Goal: Task Accomplishment & Management: Use online tool/utility

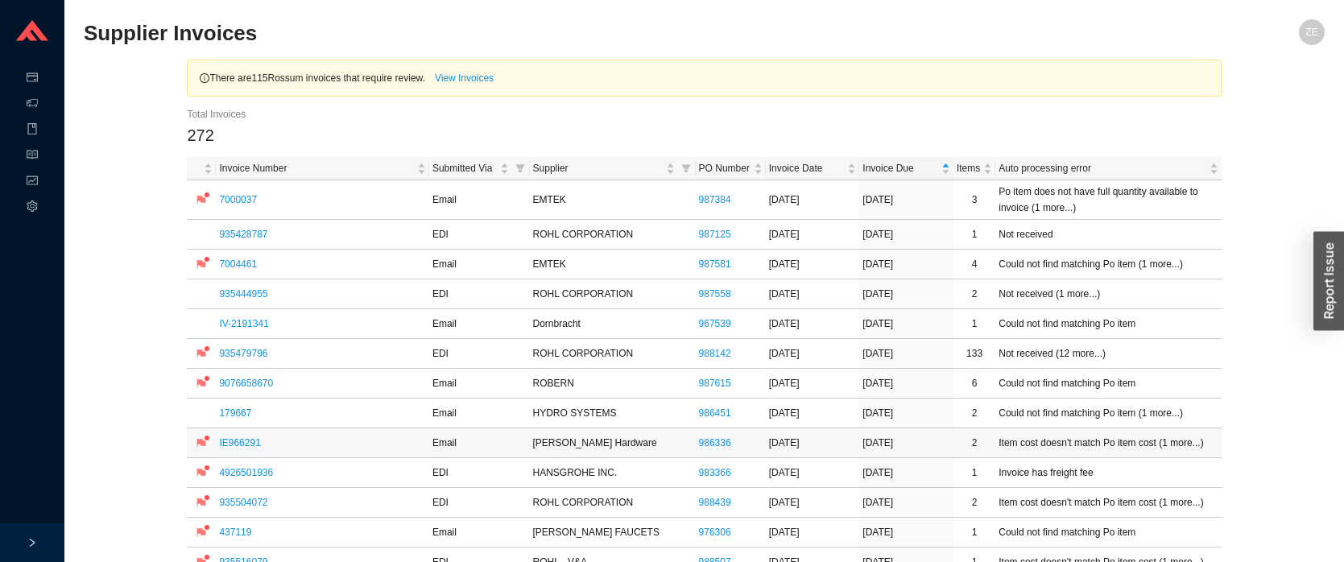
scroll to position [164, 0]
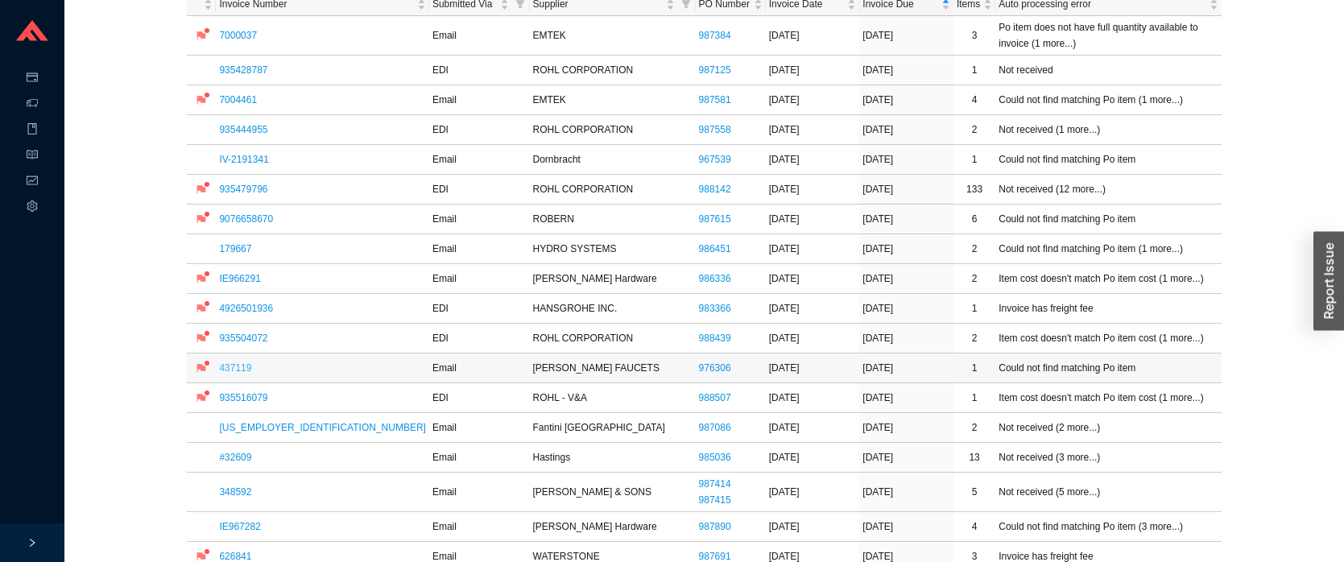
click at [224, 368] on link "437119" at bounding box center [235, 367] width 32 height 11
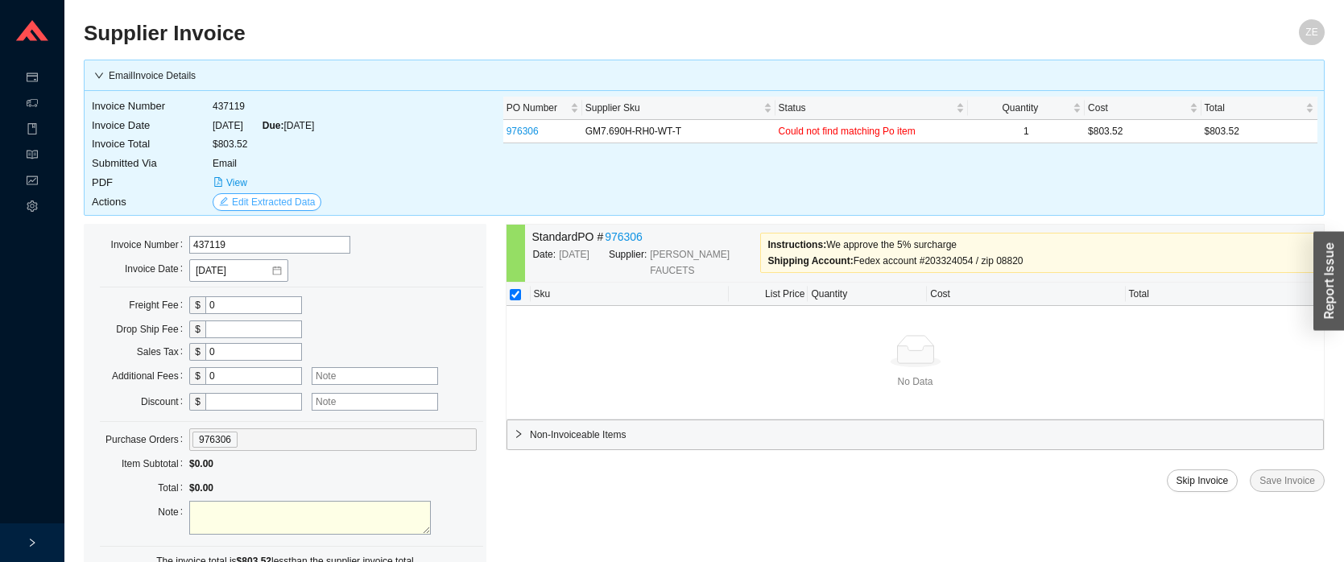
click at [248, 196] on span "Edit Extracted Data" at bounding box center [273, 202] width 83 height 16
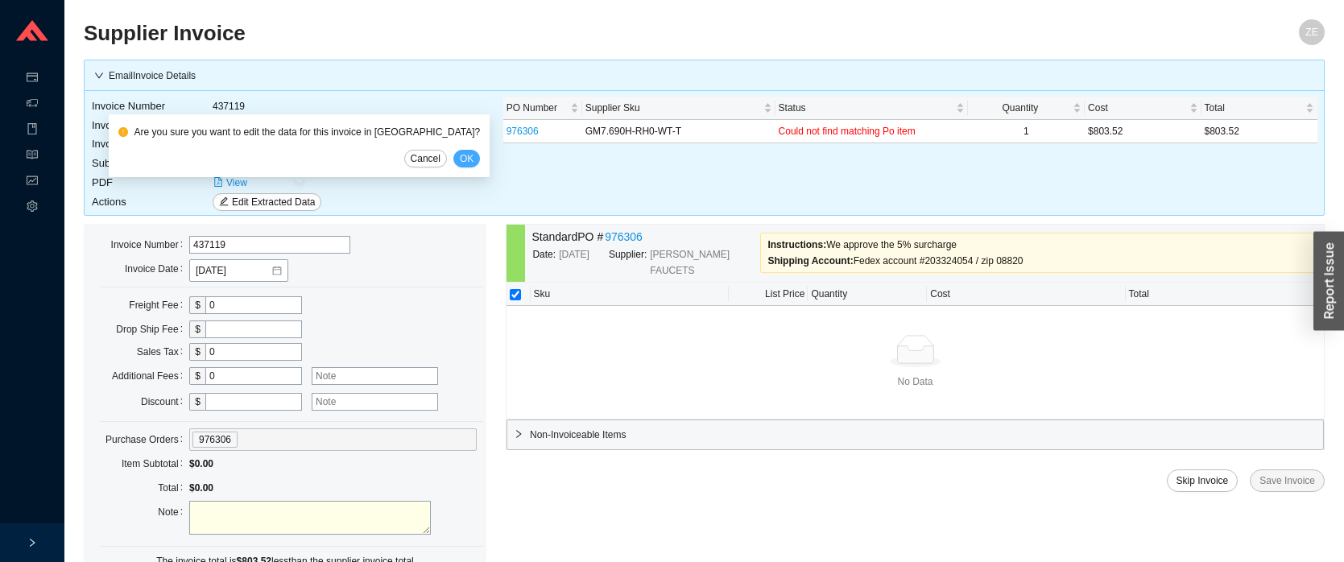
click at [454, 159] on button "OK" at bounding box center [467, 159] width 27 height 18
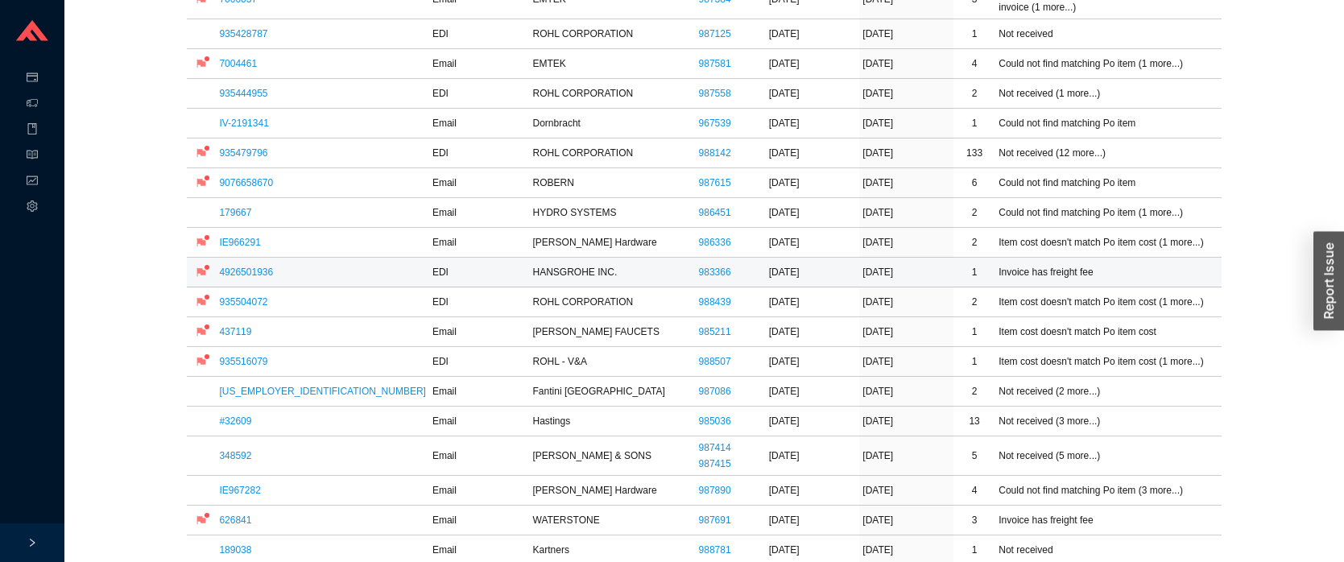
scroll to position [246, 0]
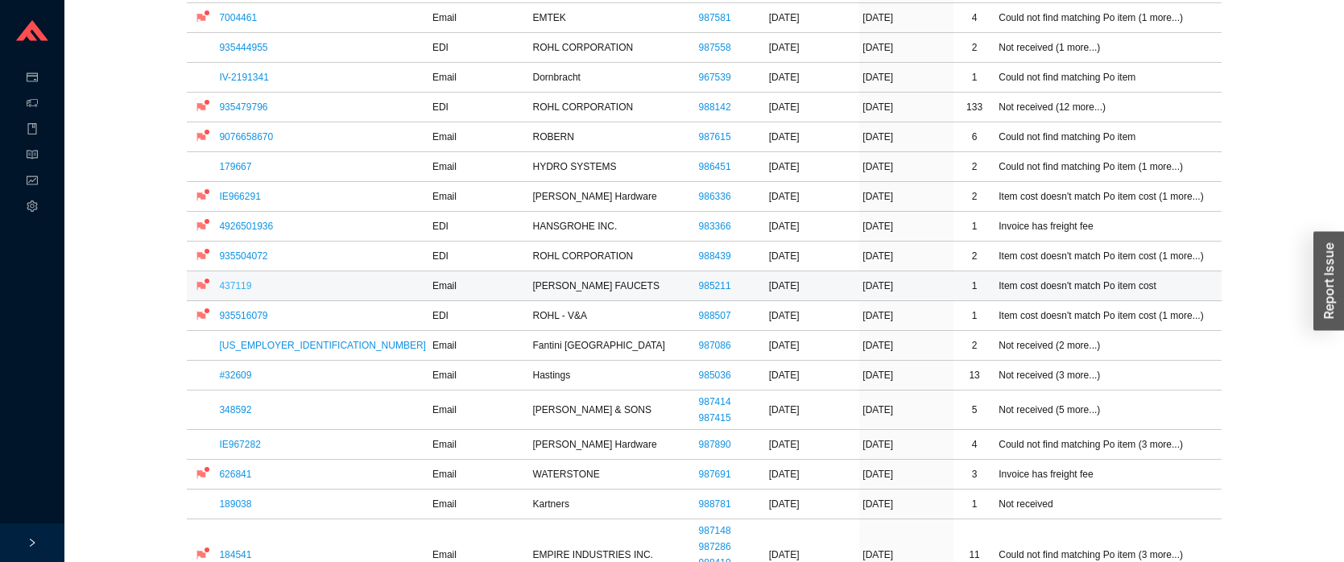
click at [228, 286] on link "437119" at bounding box center [235, 285] width 32 height 11
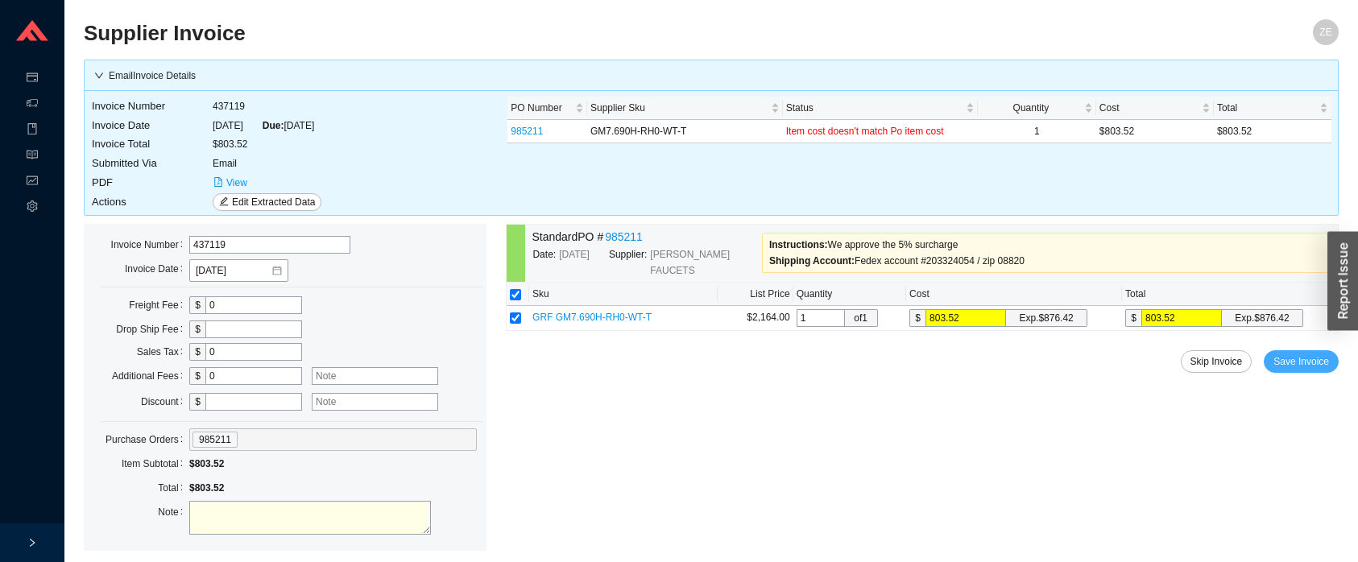
click at [1295, 358] on span "Save Invoice" at bounding box center [1302, 362] width 56 height 16
